Goal: Transaction & Acquisition: Obtain resource

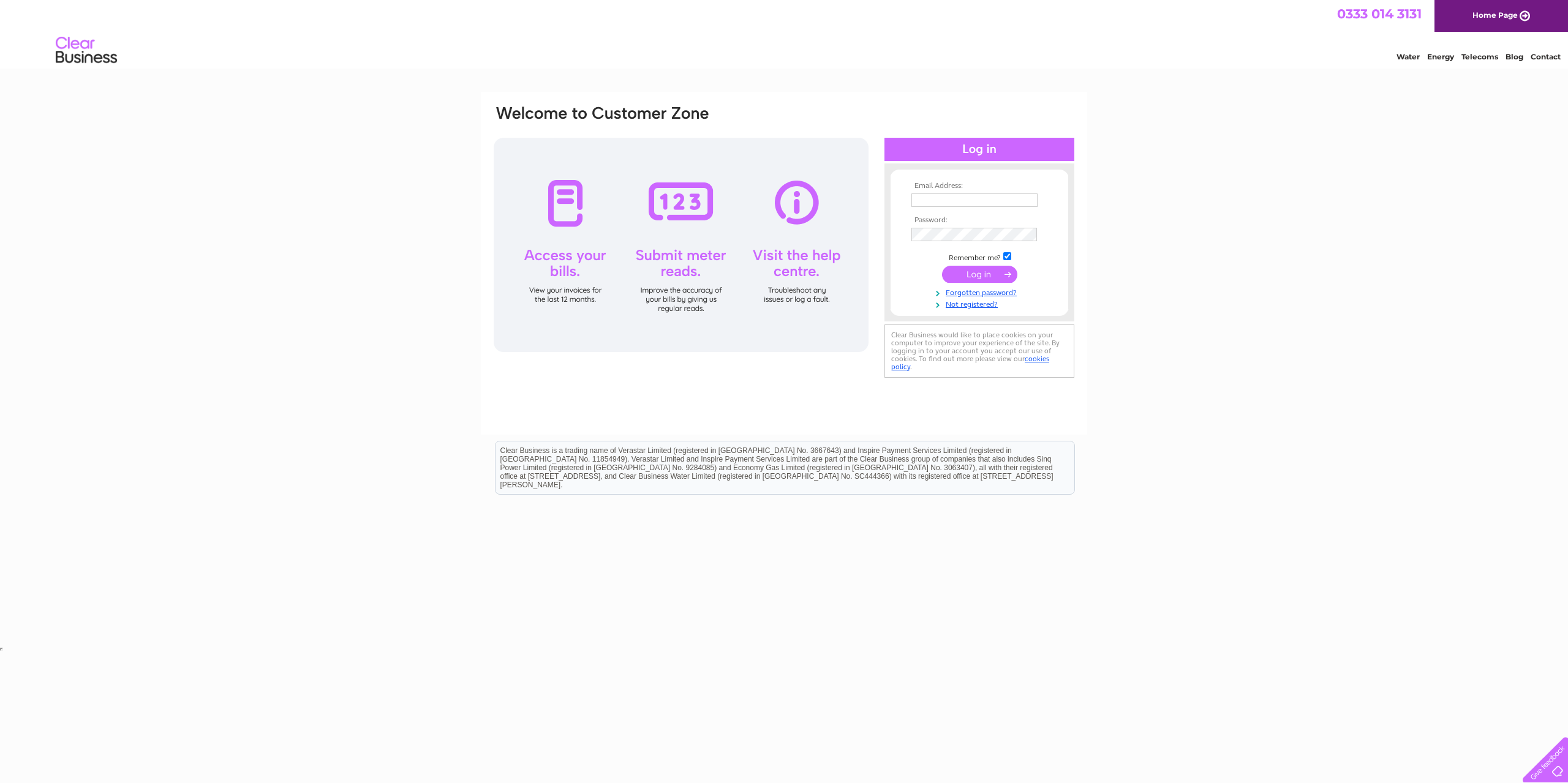
click at [0, 654] on nordpass-portal at bounding box center [0, 654] width 0 height 0
type input "ian@thehorseshoes.com"
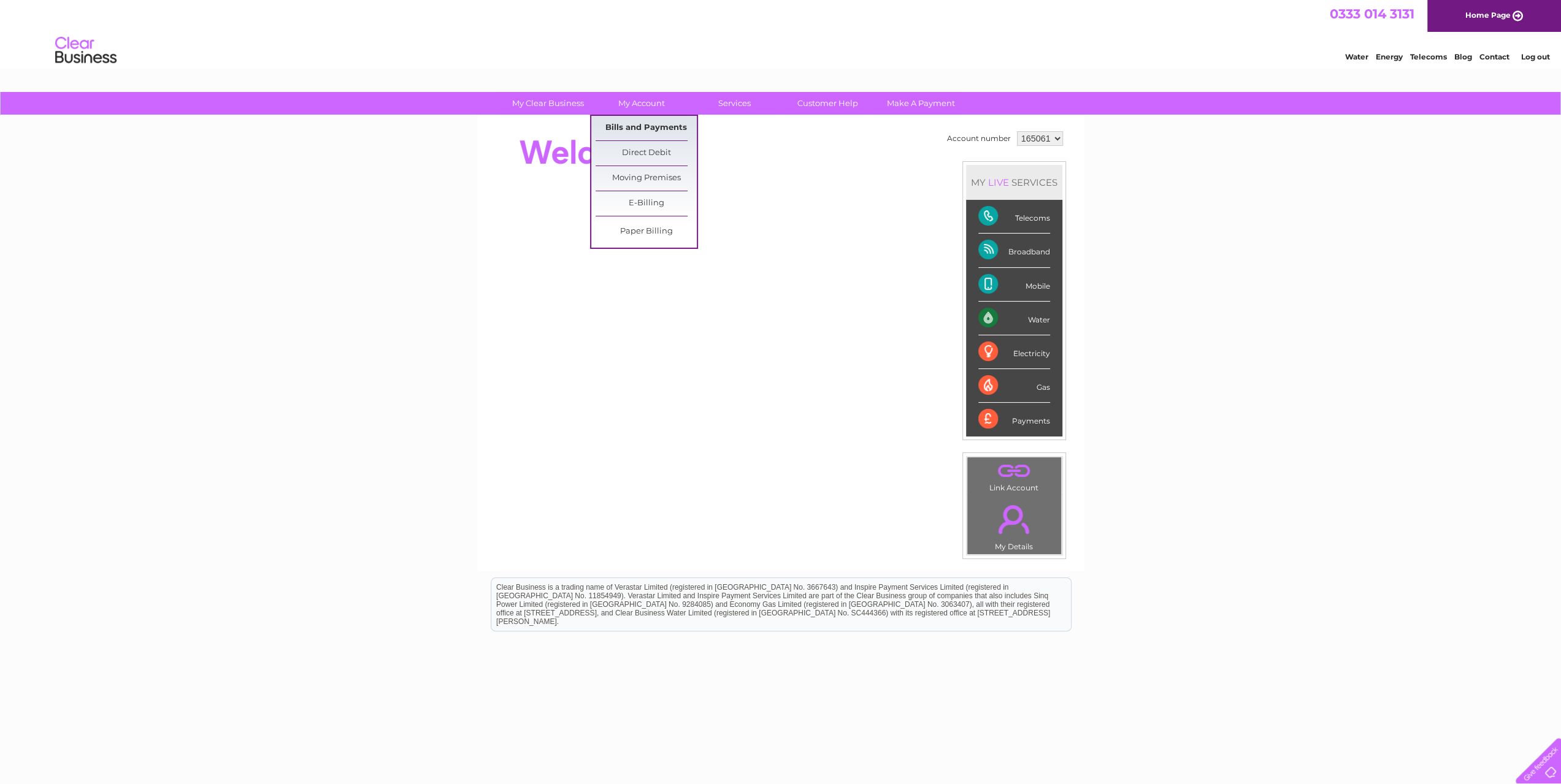
click at [628, 133] on link "Bills and Payments" at bounding box center [646, 128] width 101 height 24
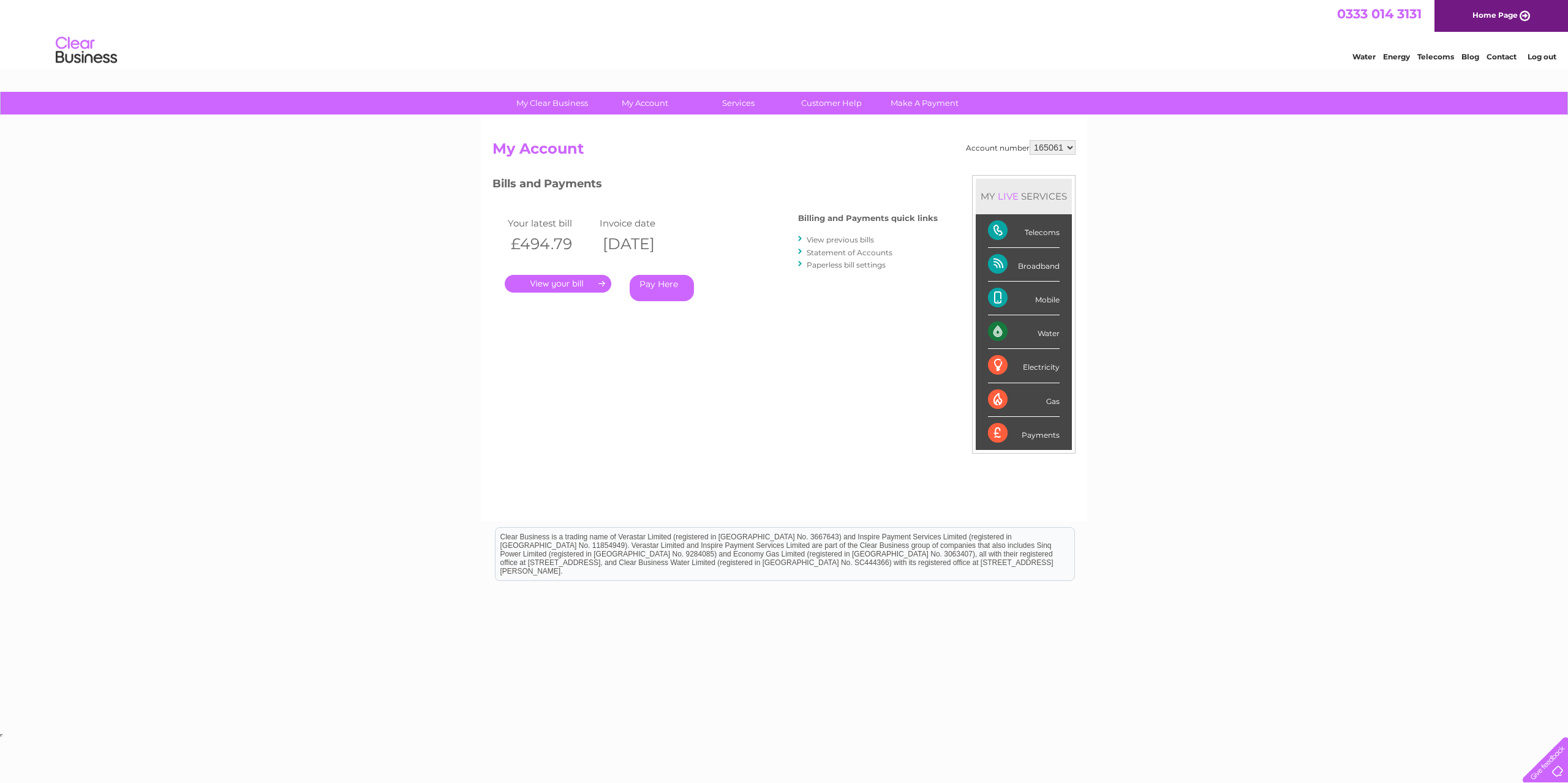
click at [602, 285] on link "." at bounding box center [558, 283] width 107 height 17
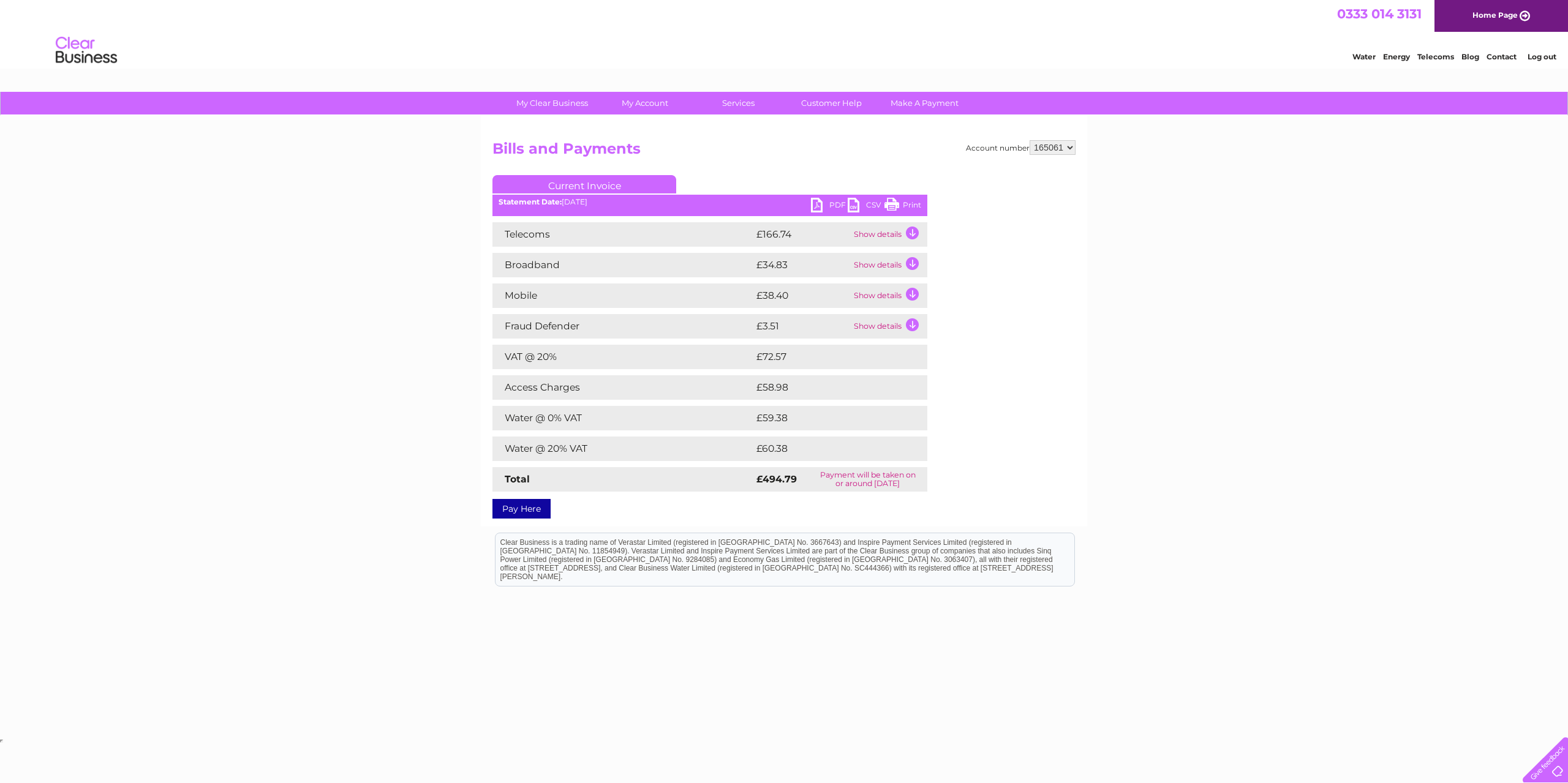
click at [916, 235] on td "Show details" at bounding box center [889, 235] width 76 height 24
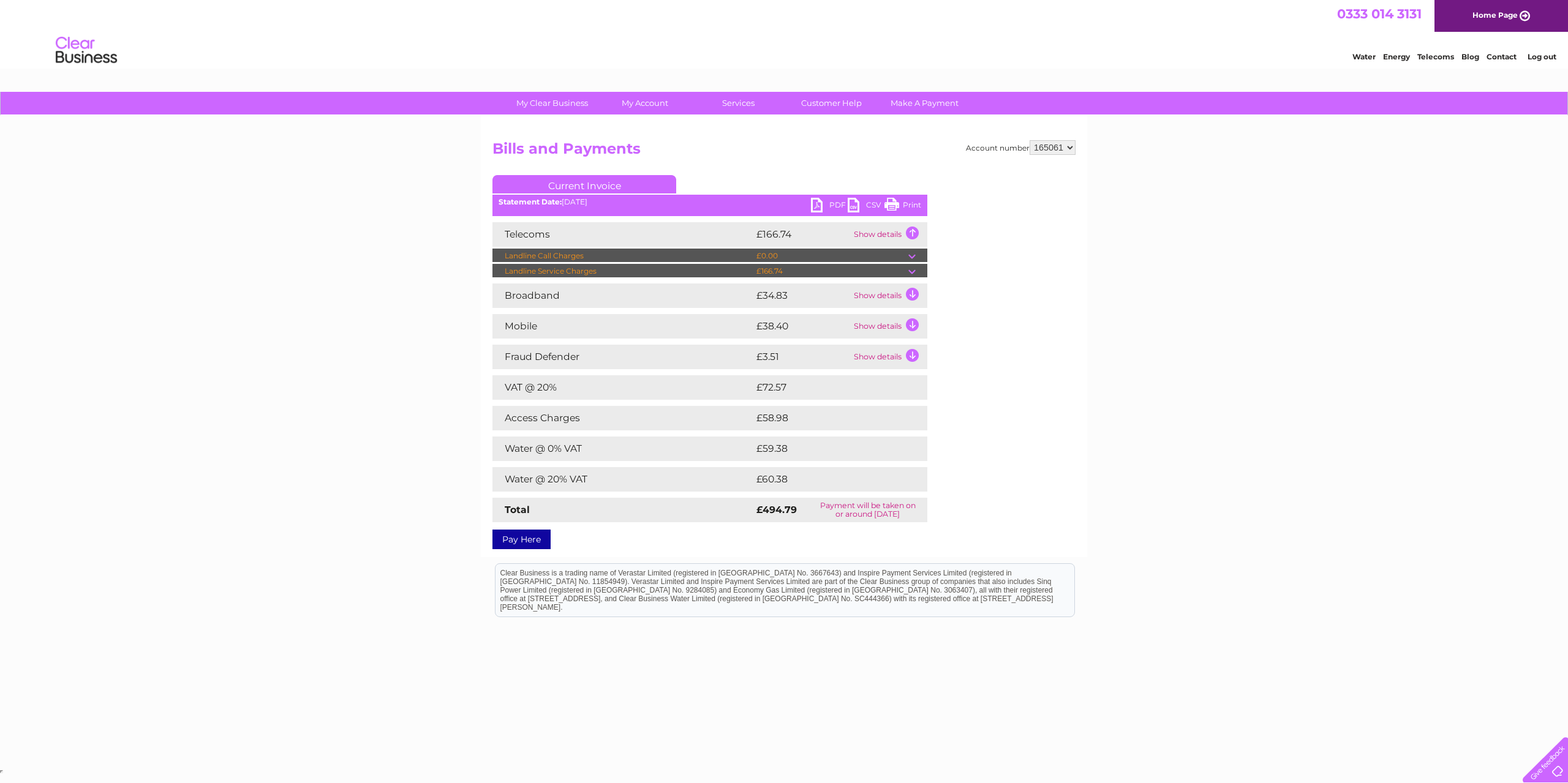
click at [916, 235] on td "Show details" at bounding box center [889, 235] width 76 height 24
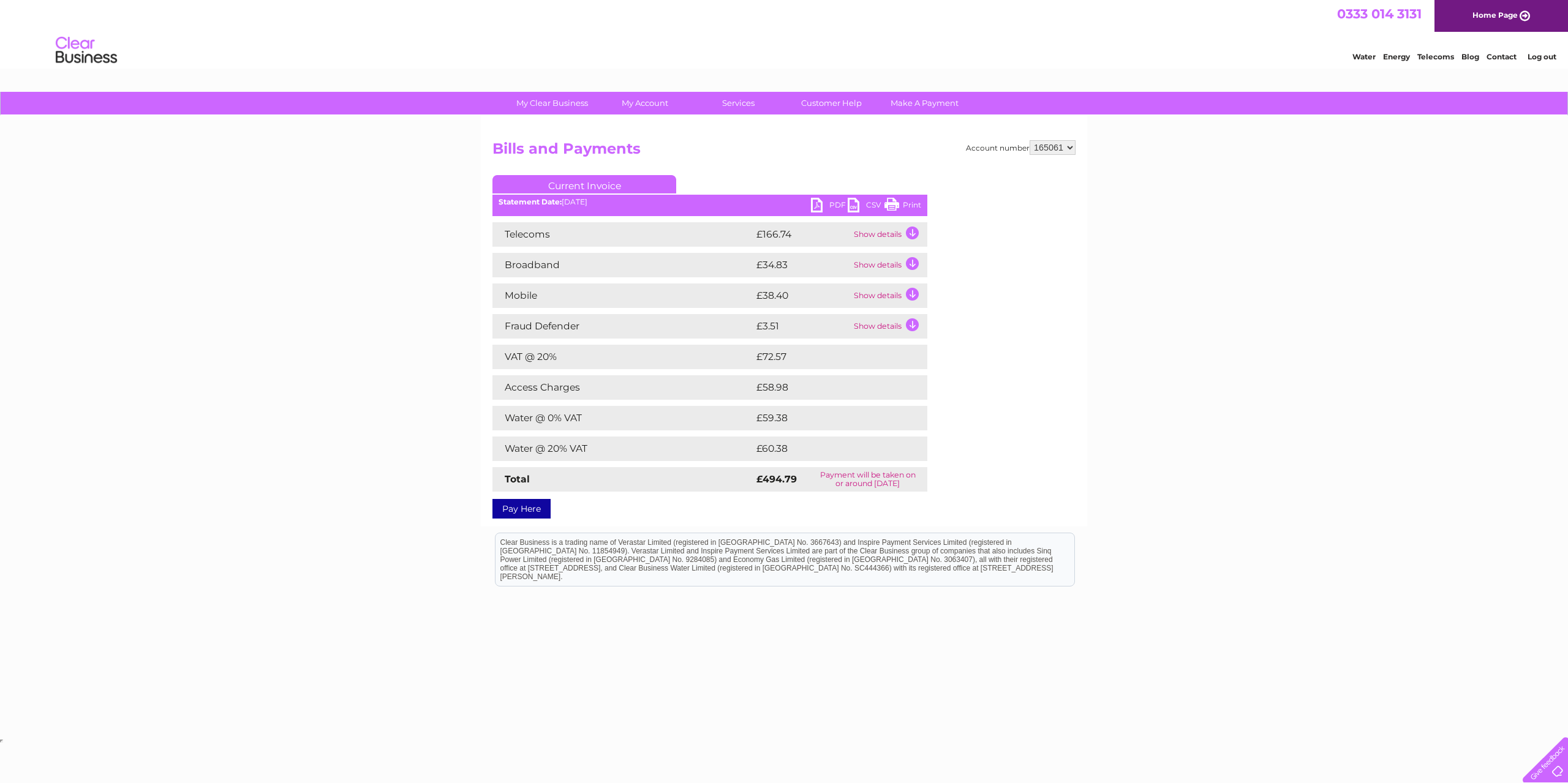
click at [830, 205] on link "PDF" at bounding box center [829, 207] width 37 height 17
click at [830, 204] on link "PDF" at bounding box center [829, 207] width 37 height 17
click at [908, 267] on td "Show details" at bounding box center [889, 265] width 76 height 24
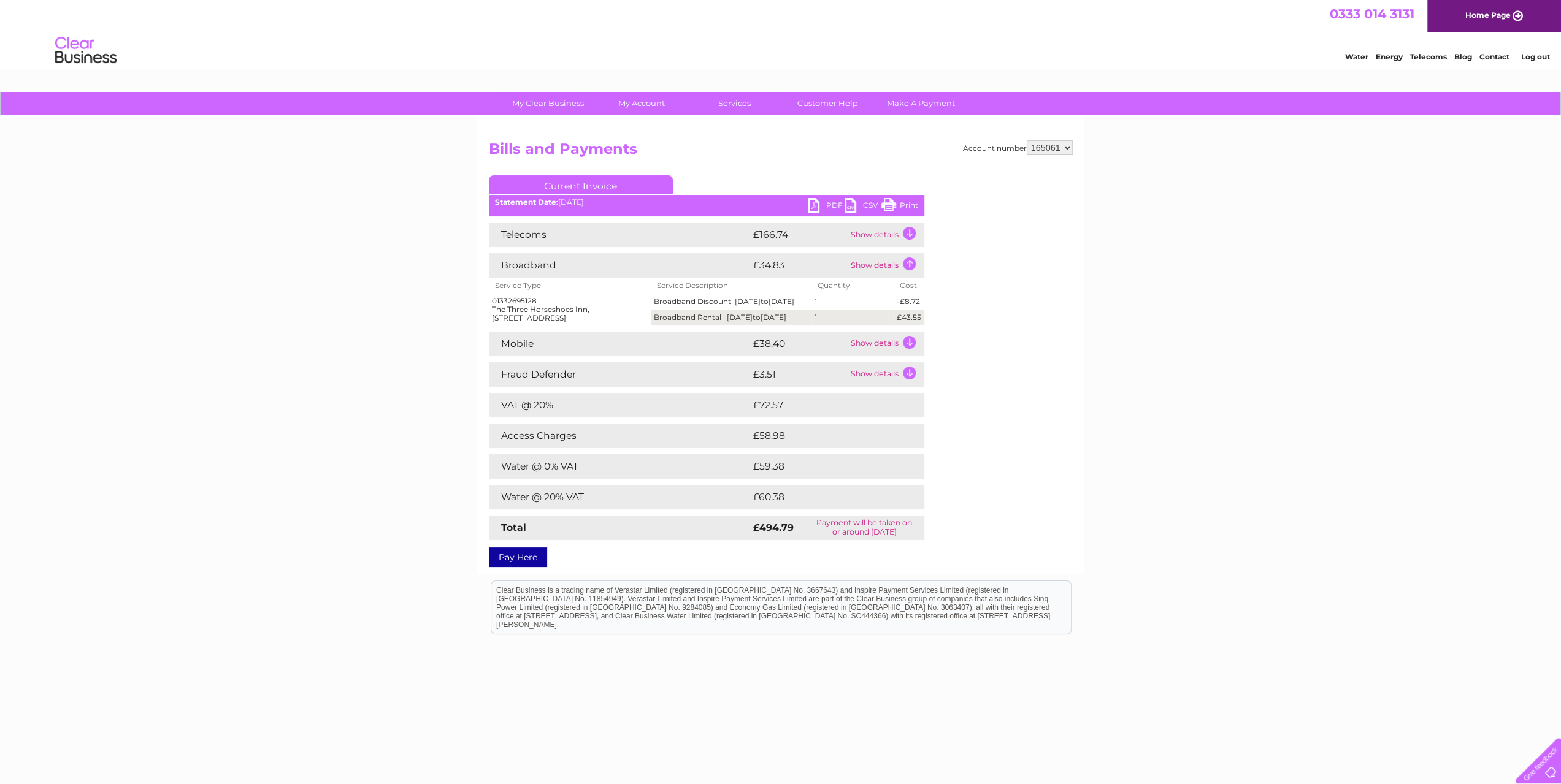
click at [910, 267] on td "Show details" at bounding box center [886, 265] width 77 height 24
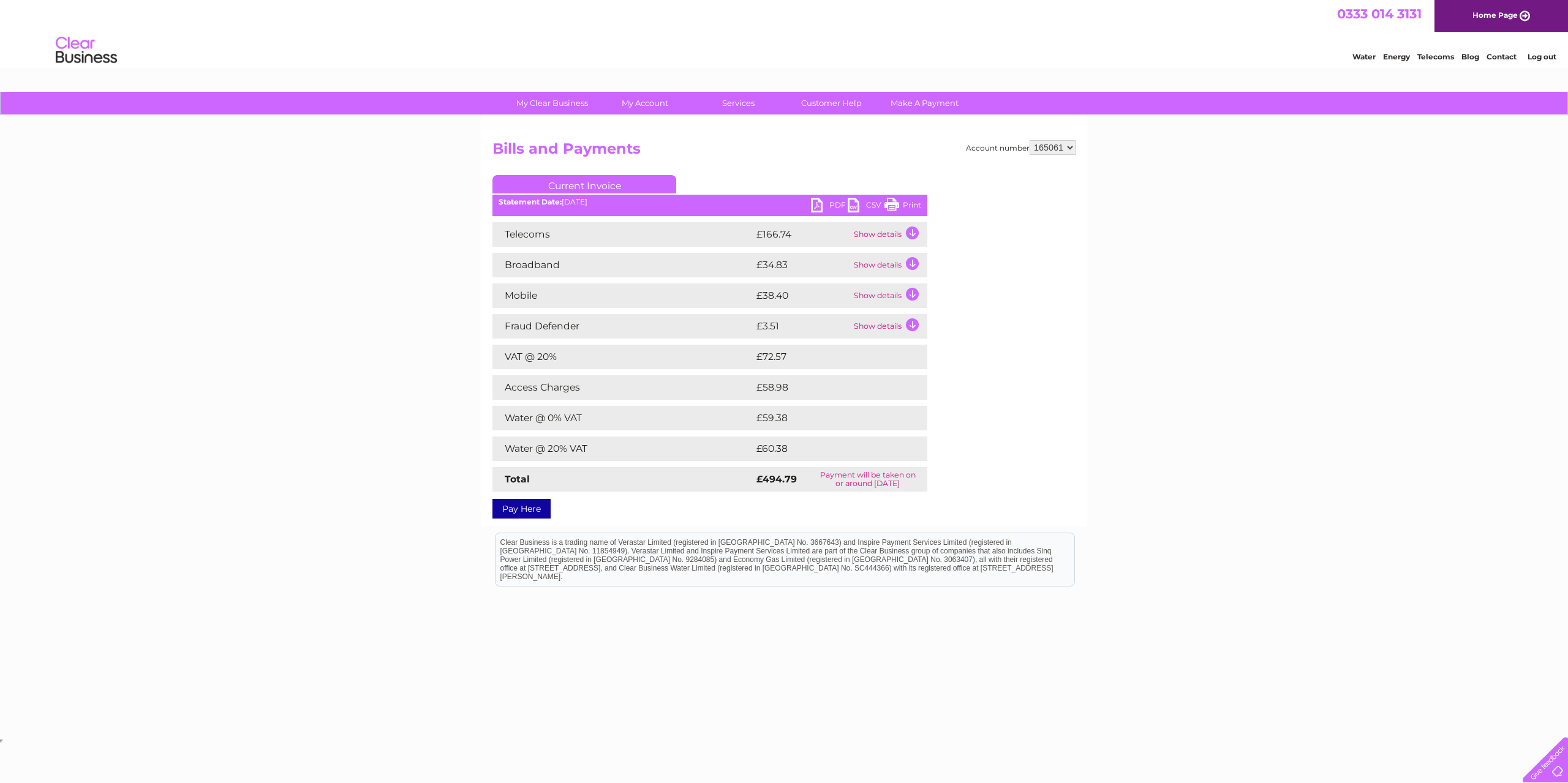
click at [910, 292] on td "Show details" at bounding box center [889, 295] width 76 height 24
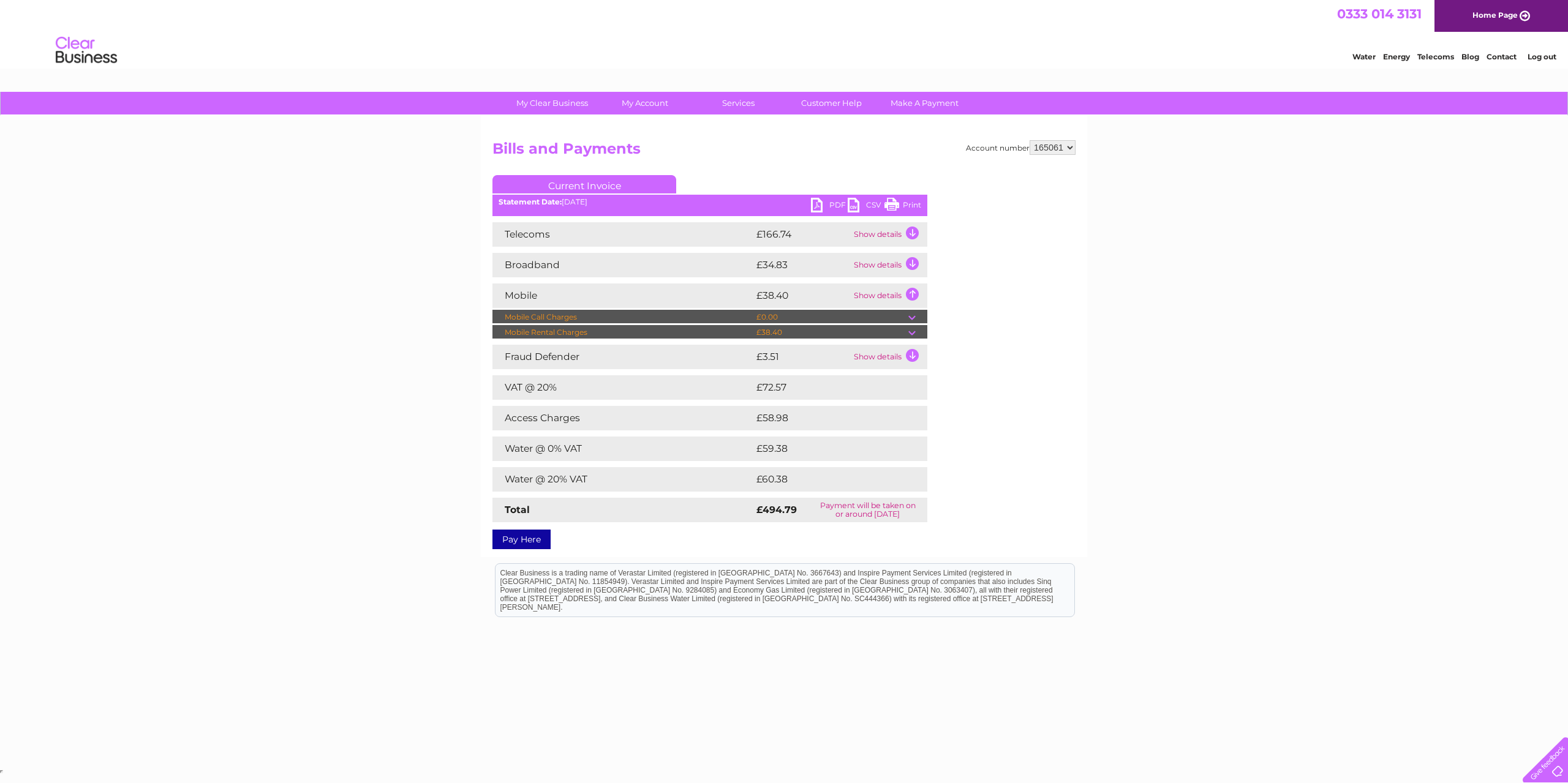
click at [908, 291] on td "Show details" at bounding box center [889, 295] width 76 height 24
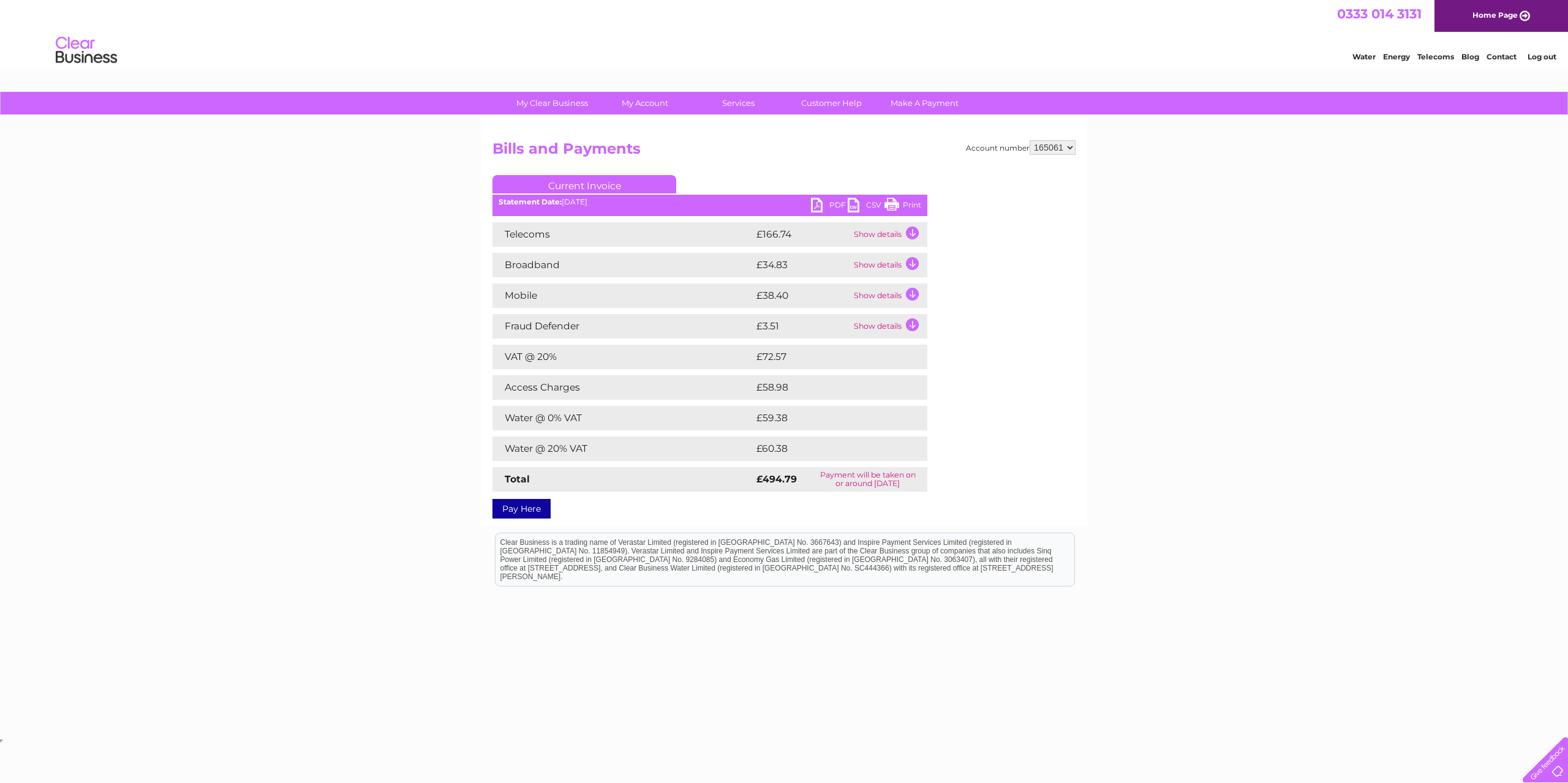
click at [908, 291] on td "Show details" at bounding box center [889, 295] width 76 height 24
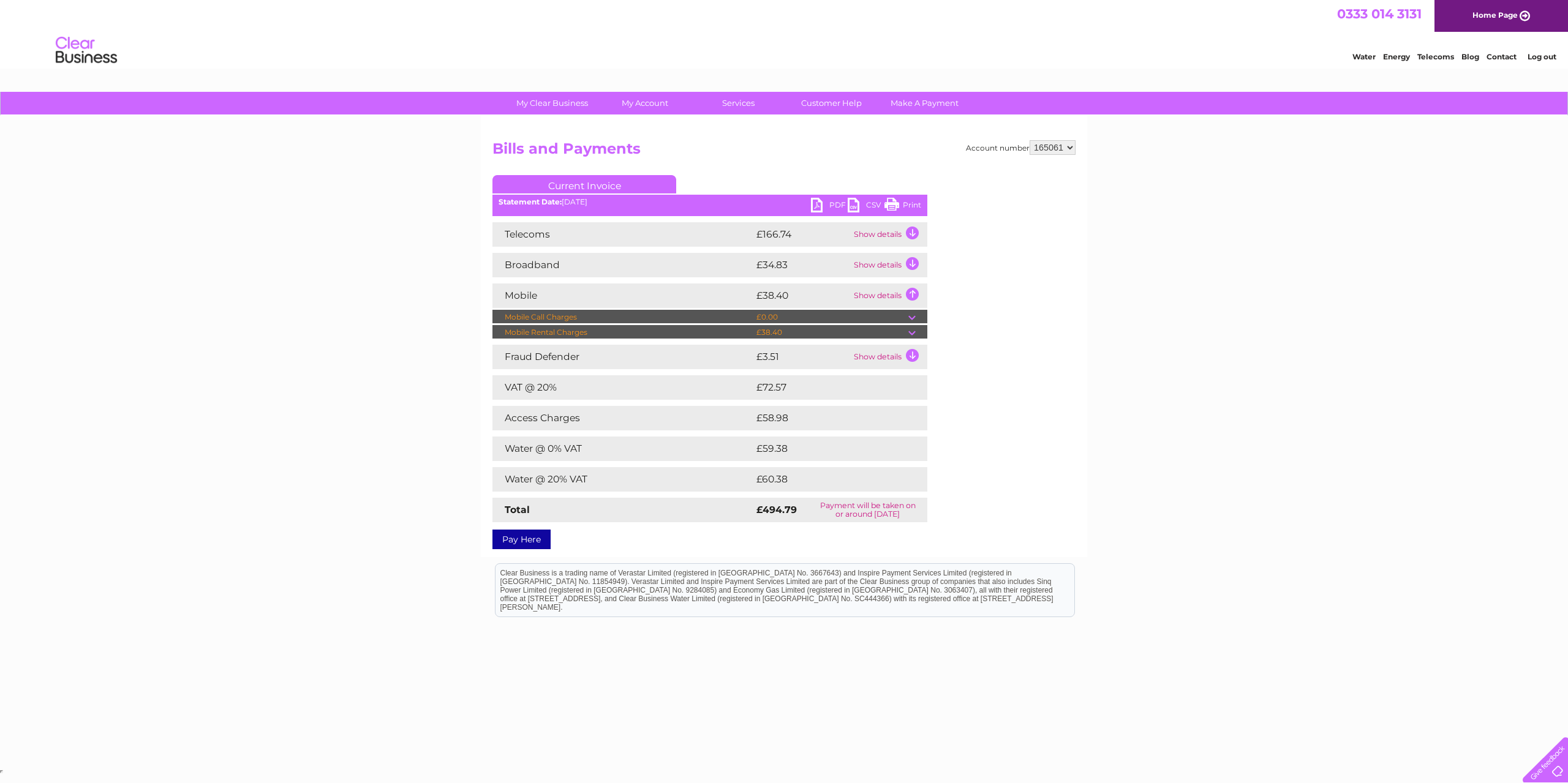
click at [916, 334] on td at bounding box center [918, 332] width 19 height 15
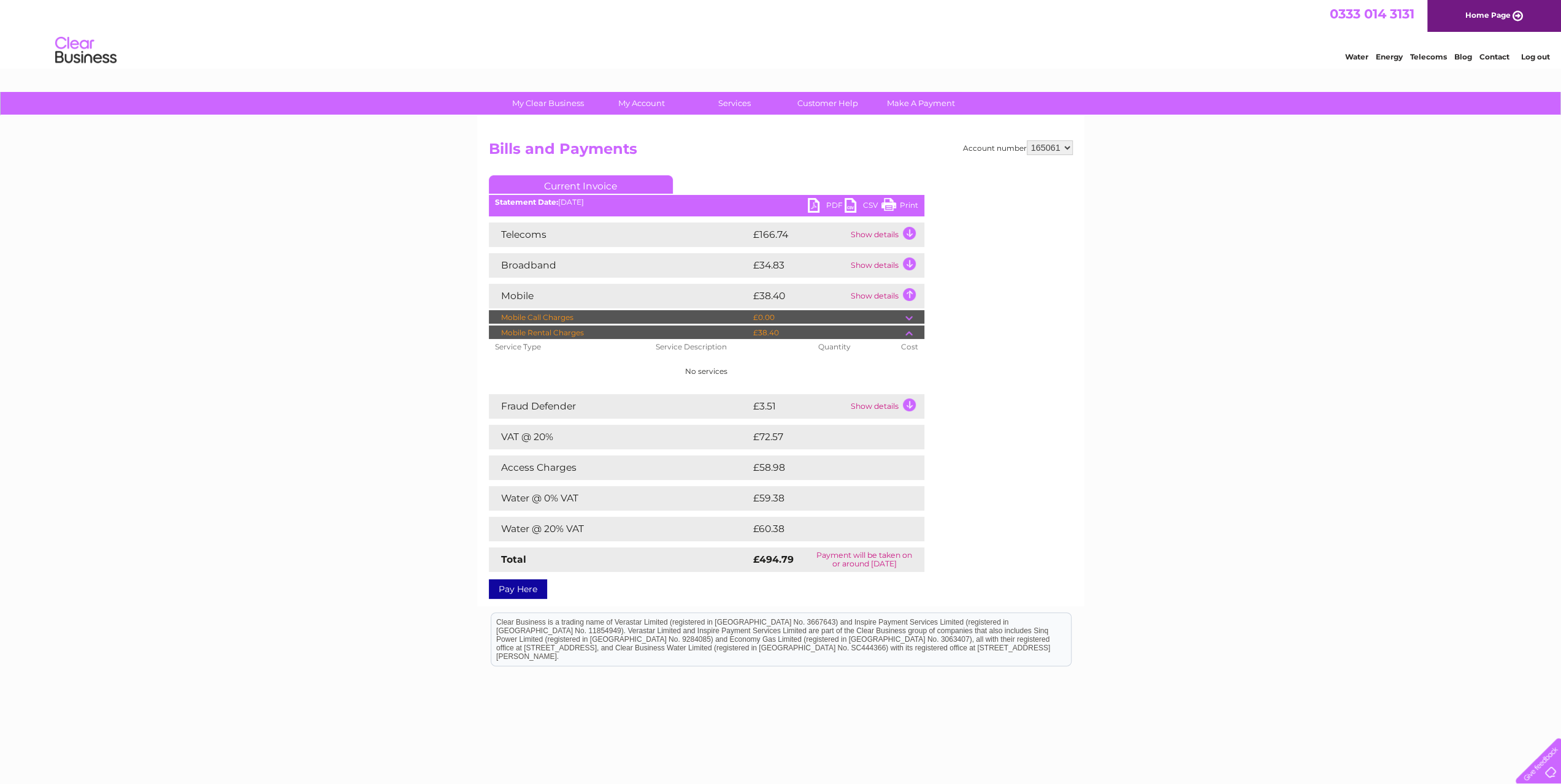
click at [907, 332] on td at bounding box center [915, 332] width 19 height 15
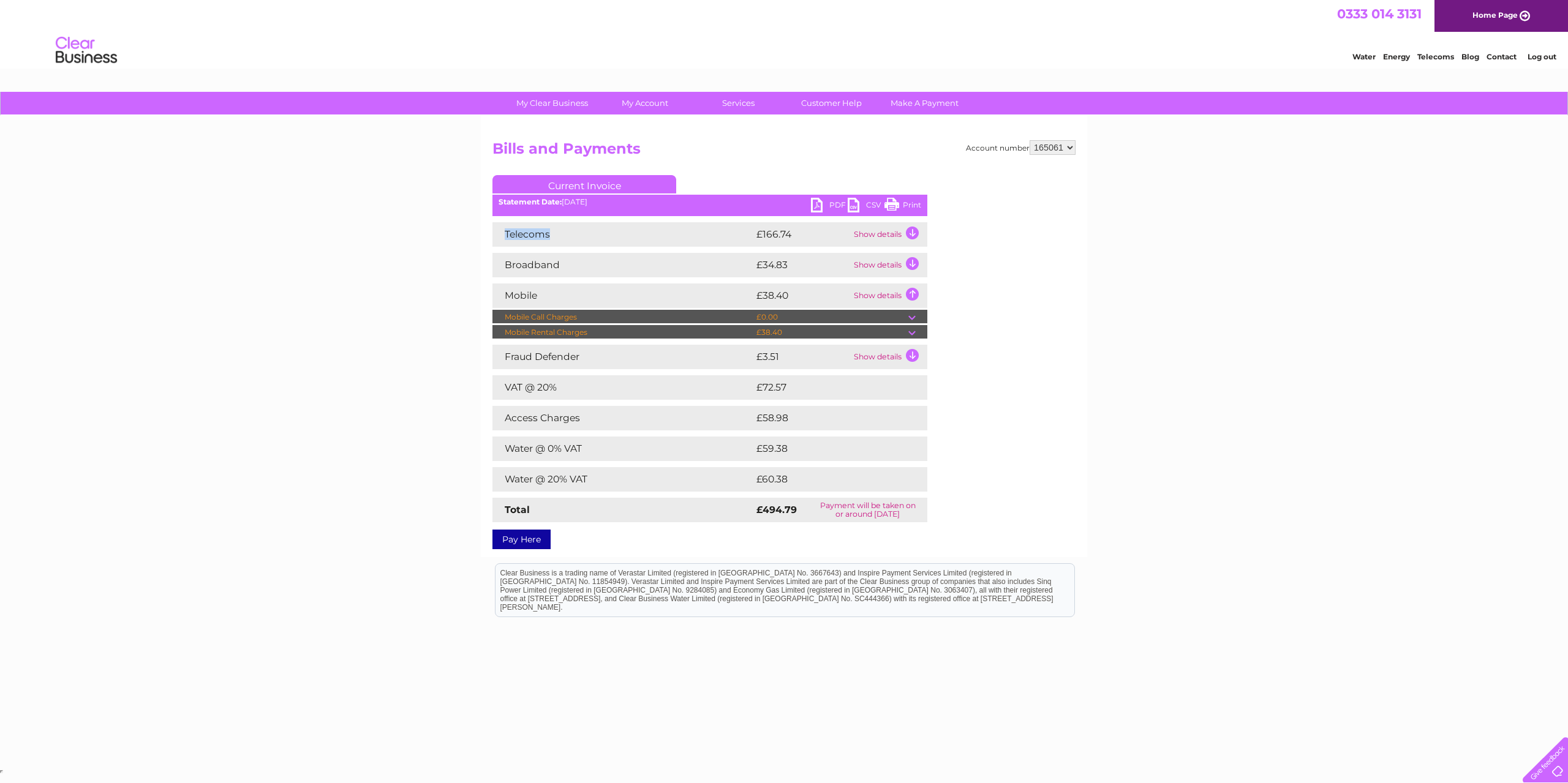
drag, startPoint x: 556, startPoint y: 229, endPoint x: 505, endPoint y: 230, distance: 51.0
click at [505, 230] on td "Telecoms" at bounding box center [623, 235] width 261 height 24
copy td "Telecoms"
drag, startPoint x: 557, startPoint y: 262, endPoint x: 502, endPoint y: 264, distance: 55.0
click at [502, 264] on td "Broadband" at bounding box center [623, 265] width 261 height 24
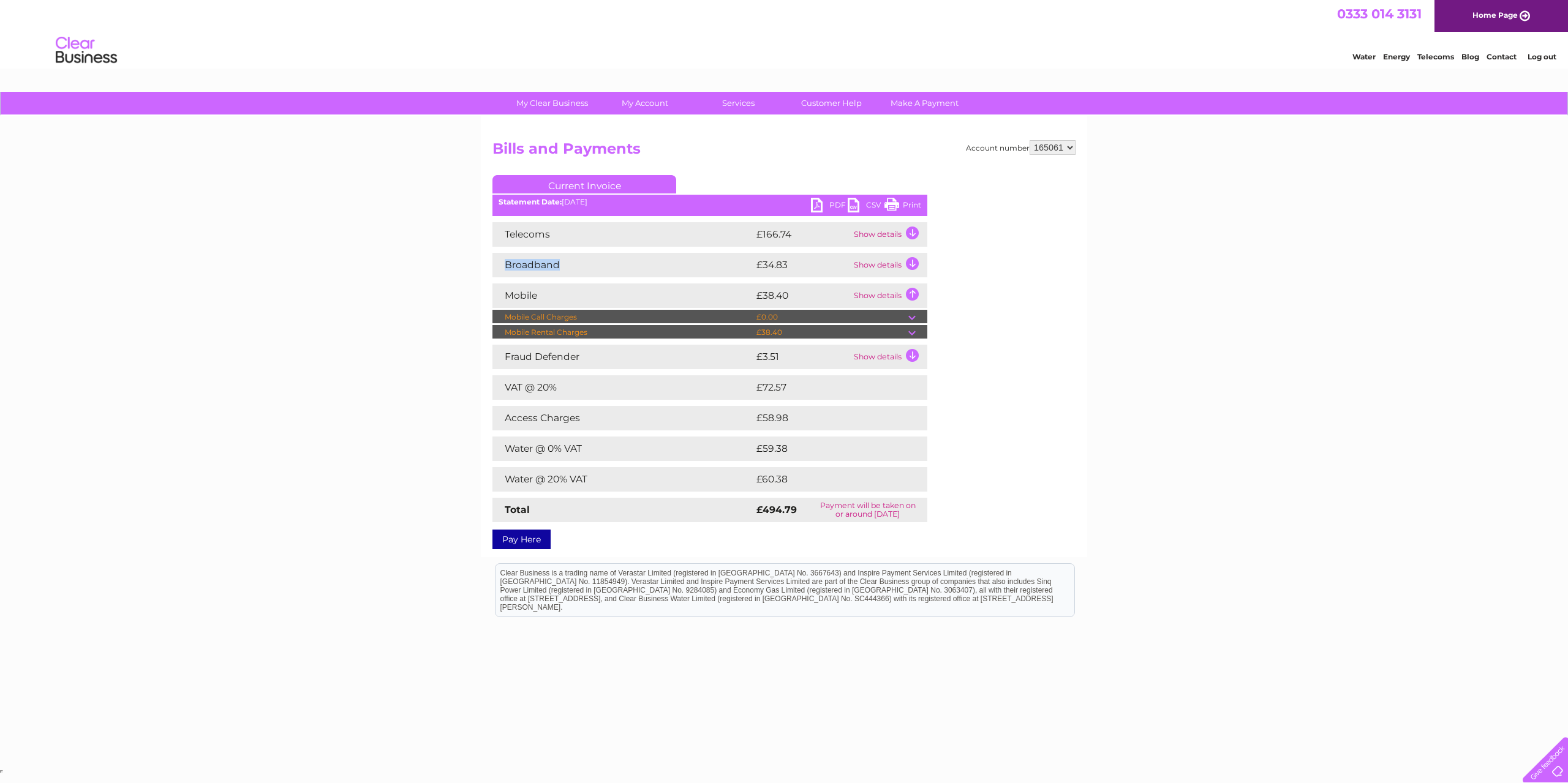
copy td "Broadband"
drag, startPoint x: 542, startPoint y: 297, endPoint x: 494, endPoint y: 295, distance: 48.0
click at [494, 295] on td "Mobile" at bounding box center [623, 295] width 261 height 24
copy td "Mobile"
drag, startPoint x: 595, startPoint y: 359, endPoint x: 505, endPoint y: 354, distance: 90.1
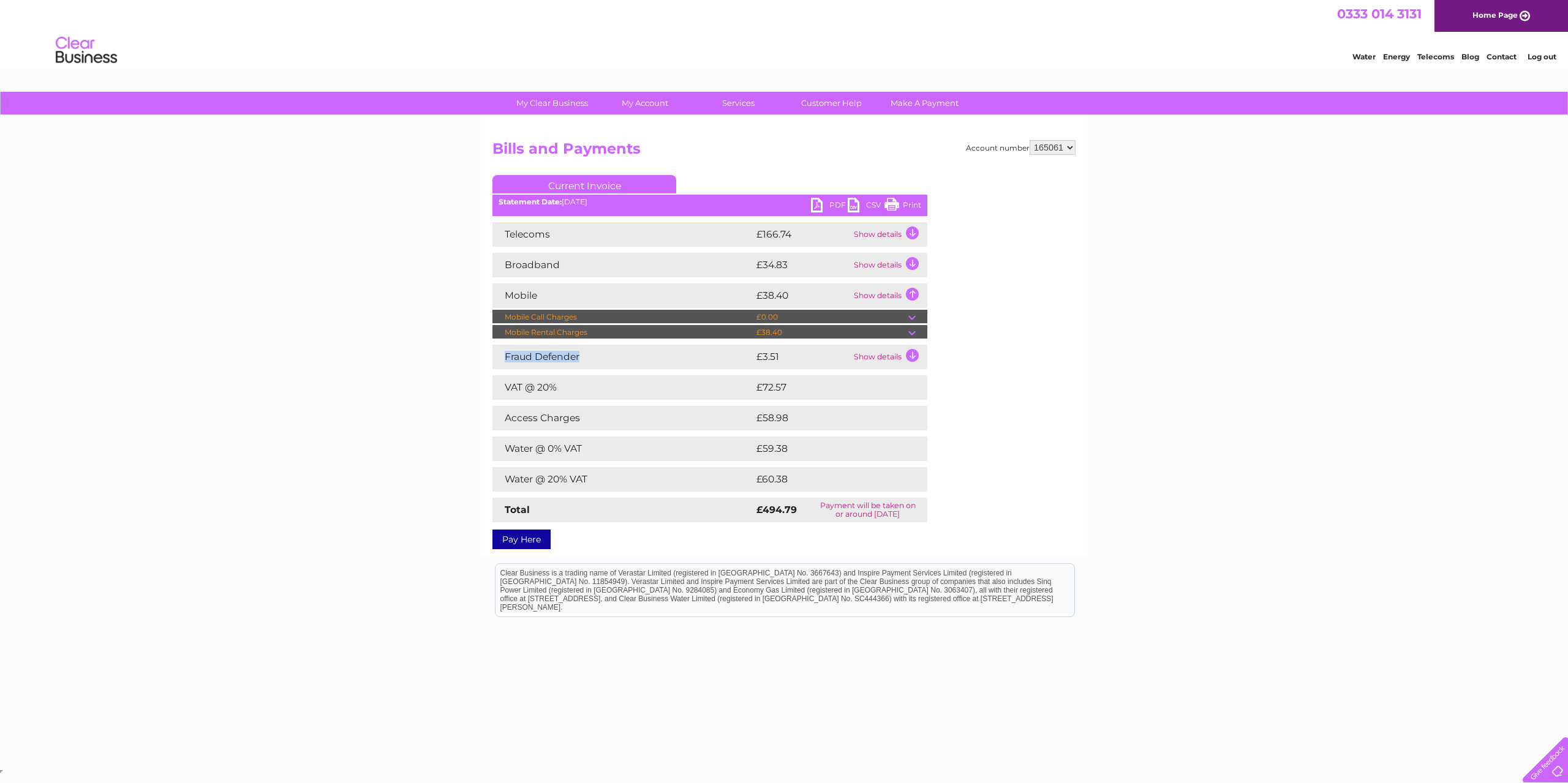
click at [505, 354] on td "Fraud Defender" at bounding box center [623, 357] width 261 height 24
copy td "Fraud Defender"
drag, startPoint x: 586, startPoint y: 390, endPoint x: 593, endPoint y: 397, distance: 9.9
click at [593, 397] on td "VAT @ 20%" at bounding box center [623, 388] width 261 height 24
drag, startPoint x: 581, startPoint y: 420, endPoint x: 499, endPoint y: 421, distance: 82.0
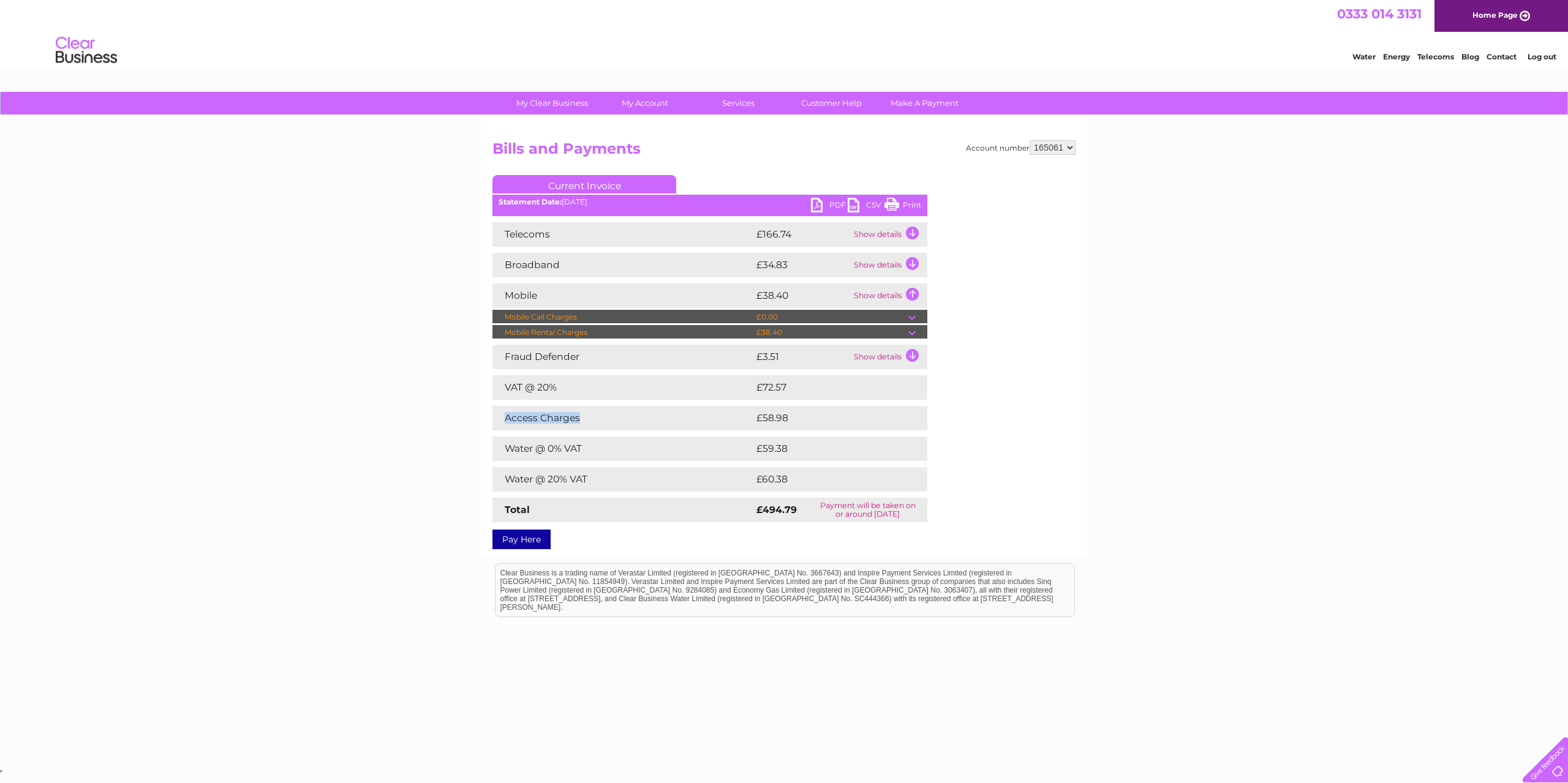
click at [499, 421] on td "Access Charges" at bounding box center [623, 418] width 261 height 24
copy td "Access Charges"
drag, startPoint x: 586, startPoint y: 445, endPoint x: 503, endPoint y: 448, distance: 83.1
click at [503, 448] on td "Water @ 0% VAT" at bounding box center [623, 448] width 261 height 24
copy td "Water @ 0% VAT"
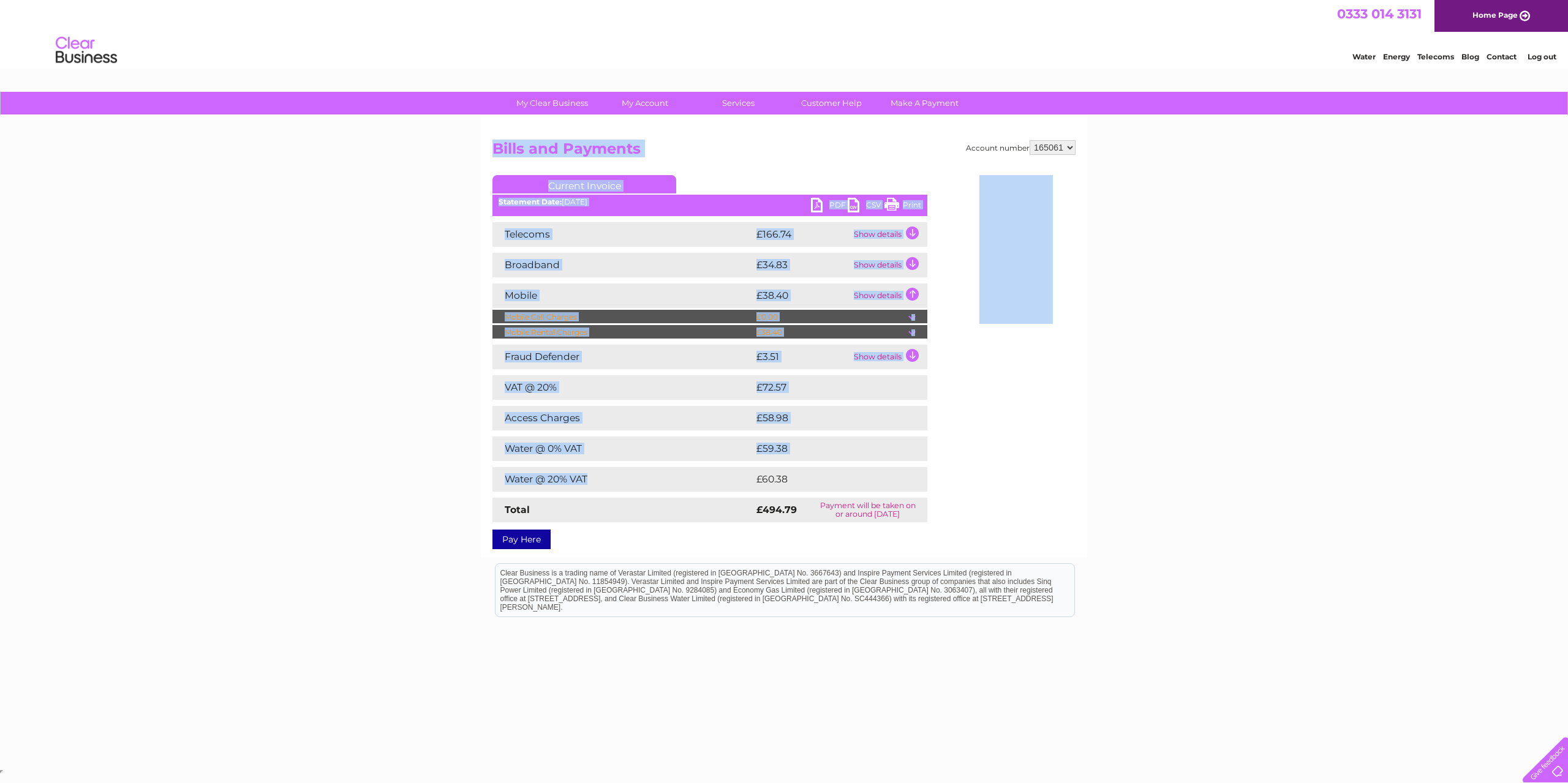
drag, startPoint x: 592, startPoint y: 478, endPoint x: 487, endPoint y: 479, distance: 105.0
click at [487, 479] on div "Account number 165061 Bills and Payments Current Invoice PDF CSV Print" at bounding box center [784, 336] width 607 height 441
click at [658, 458] on td "Water @ 0% VAT" at bounding box center [623, 448] width 261 height 24
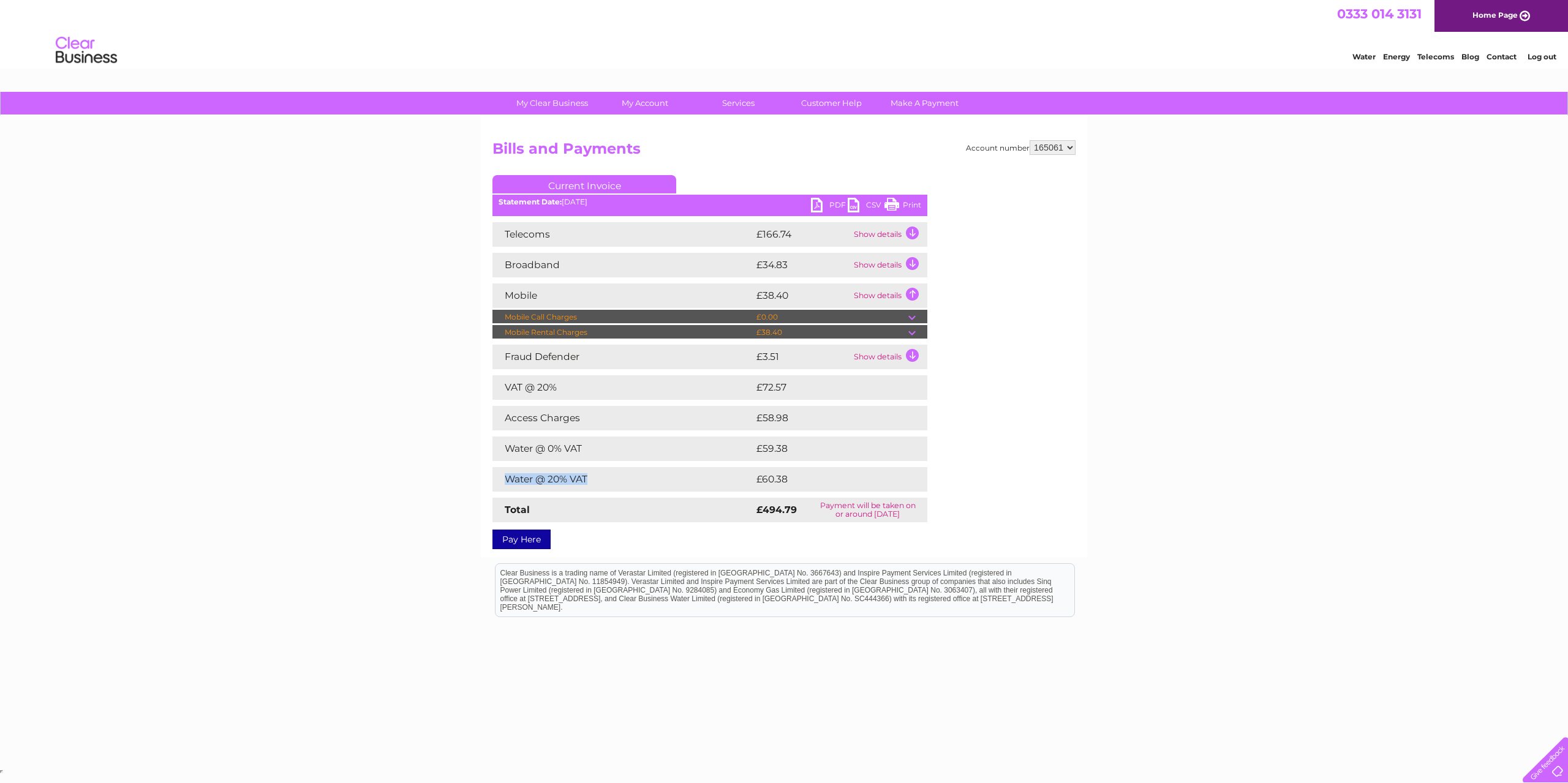
drag, startPoint x: 614, startPoint y: 480, endPoint x: 502, endPoint y: 478, distance: 112.0
click at [502, 478] on td "Water @ 20% VAT" at bounding box center [623, 480] width 261 height 24
copy td "Water @ 20% VAT"
